Goal: Find specific page/section: Find specific page/section

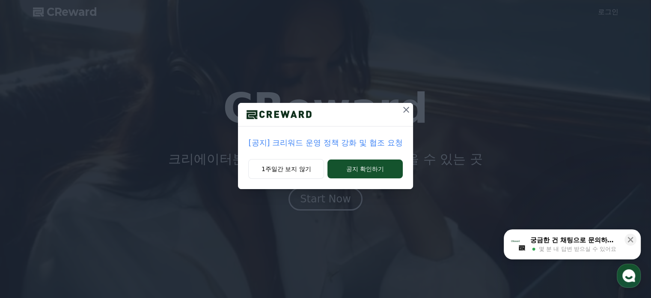
click at [402, 113] on icon at bounding box center [406, 109] width 10 height 10
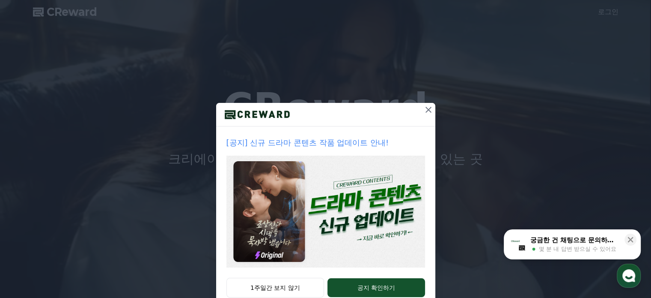
click at [426, 107] on icon at bounding box center [429, 110] width 6 height 6
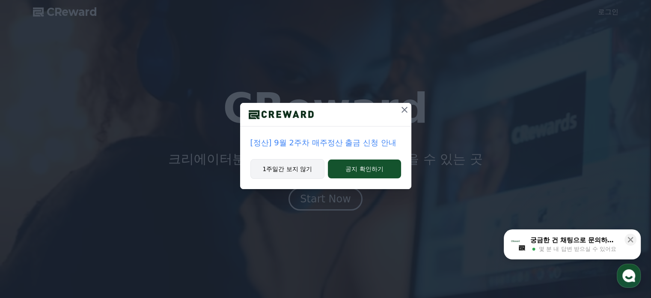
click at [297, 166] on button "1주일간 보지 않기" at bounding box center [287, 169] width 74 height 20
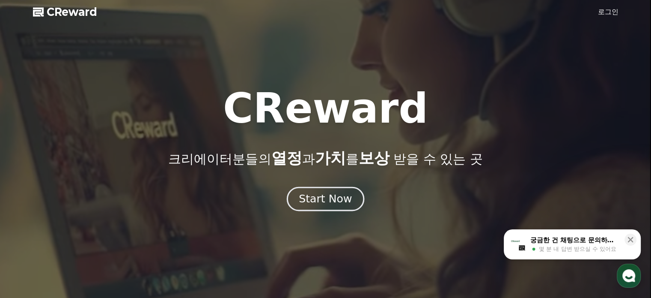
click at [313, 200] on div "Start Now" at bounding box center [325, 198] width 53 height 15
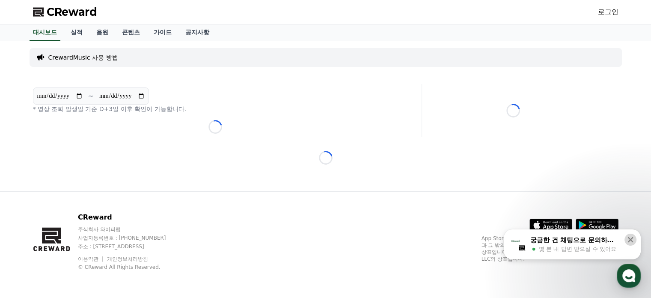
click at [633, 244] on button at bounding box center [631, 239] width 12 height 12
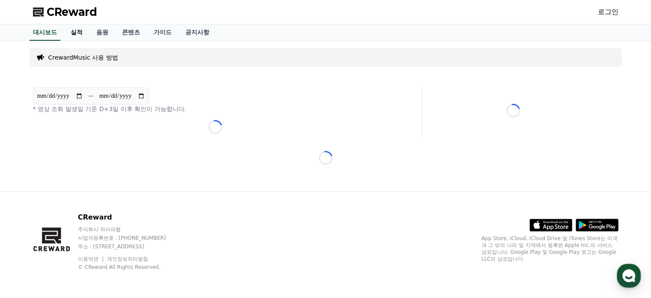
click at [86, 36] on link "실적" at bounding box center [77, 32] width 26 height 16
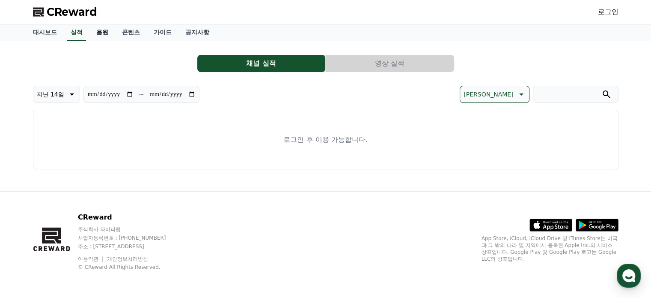
click at [100, 35] on link "음원" at bounding box center [102, 32] width 26 height 16
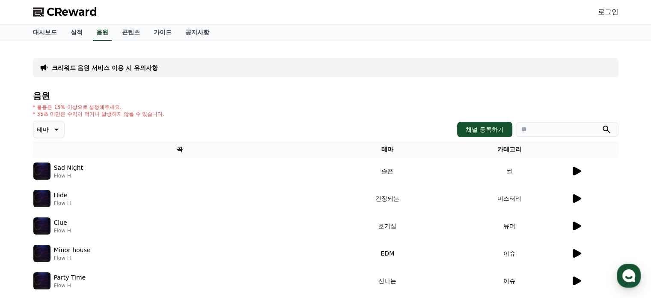
click at [143, 34] on link "콘텐츠" at bounding box center [131, 32] width 32 height 16
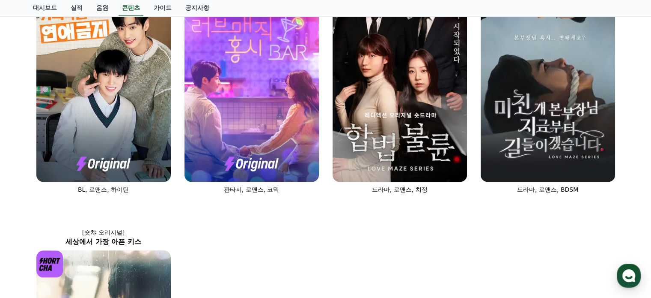
scroll to position [271, 0]
